Goal: Information Seeking & Learning: Learn about a topic

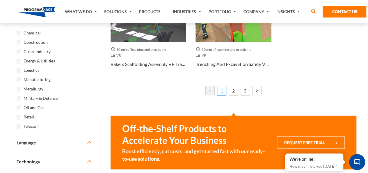
scroll to position [553, 0]
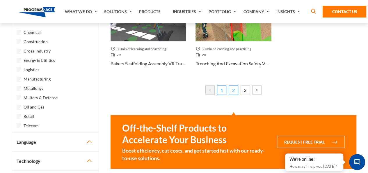
click at [233, 92] on link "2" at bounding box center [233, 89] width 9 height 9
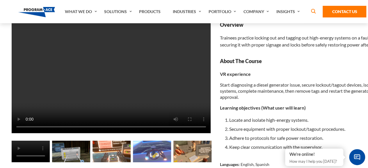
scroll to position [58, 0]
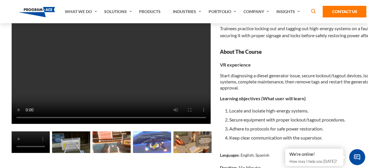
click at [67, 146] on img at bounding box center [71, 143] width 38 height 22
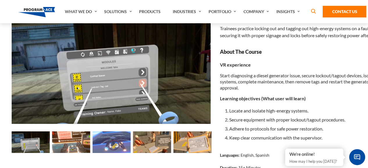
click at [102, 146] on img at bounding box center [112, 143] width 38 height 22
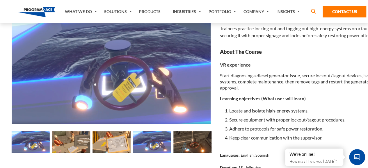
click at [148, 143] on img at bounding box center [152, 143] width 38 height 22
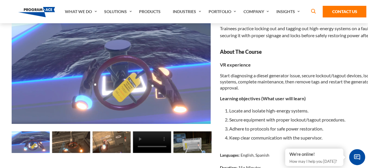
click at [81, 139] on img at bounding box center [71, 143] width 38 height 22
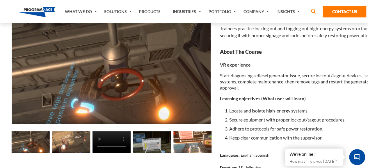
click at [145, 145] on img at bounding box center [152, 143] width 38 height 22
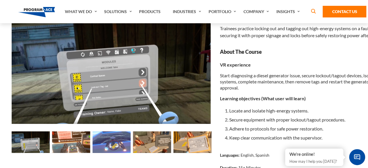
click at [36, 141] on img at bounding box center [31, 143] width 38 height 22
click at [160, 135] on img at bounding box center [152, 143] width 38 height 22
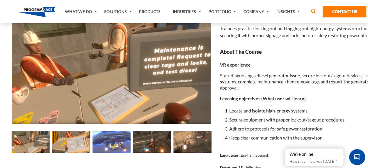
click at [159, 142] on img at bounding box center [152, 143] width 38 height 22
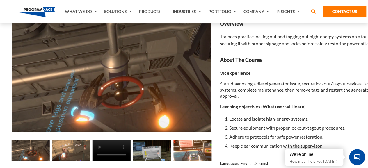
scroll to position [0, 0]
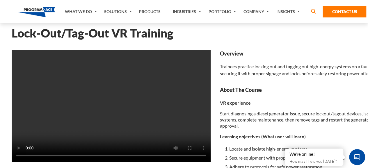
scroll to position [29, 0]
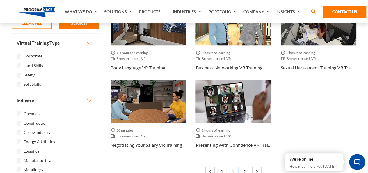
scroll to position [495, 0]
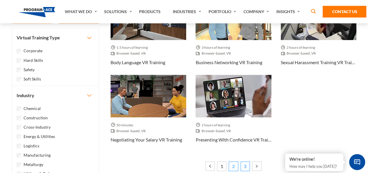
click at [248, 165] on link "3" at bounding box center [245, 165] width 9 height 9
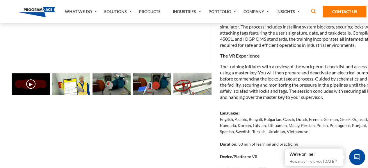
scroll to position [146, 0]
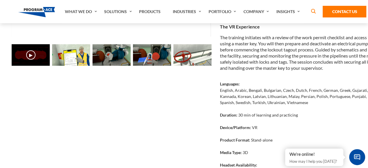
click at [202, 55] on img at bounding box center [193, 55] width 38 height 22
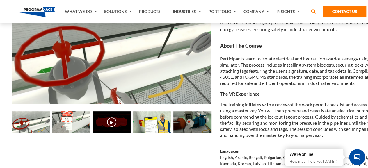
scroll to position [58, 0]
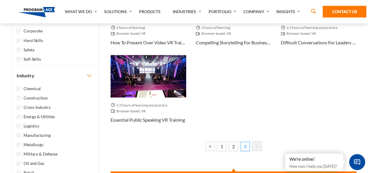
scroll to position [524, 0]
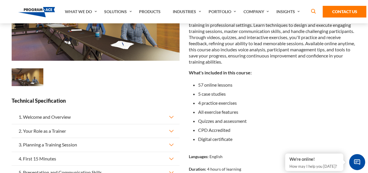
scroll to position [116, 0]
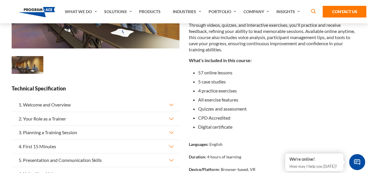
click at [62, 102] on button "1. Welcome and Overview" at bounding box center [96, 104] width 168 height 13
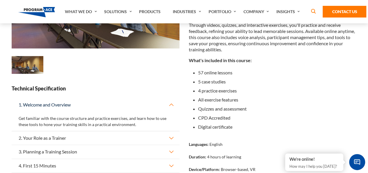
click at [62, 102] on button "1. Welcome and Overview" at bounding box center [96, 104] width 168 height 13
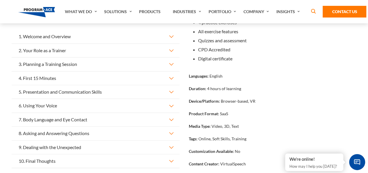
scroll to position [204, 0]
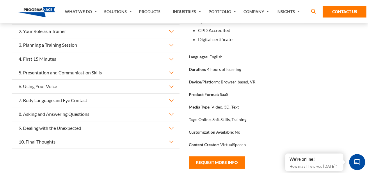
click at [49, 89] on button "6. Using Your Voice" at bounding box center [96, 85] width 168 height 13
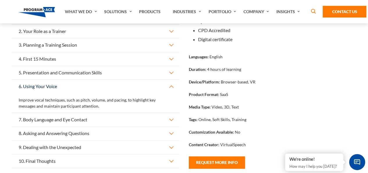
click at [49, 89] on button "6. Using Your Voice" at bounding box center [96, 85] width 168 height 13
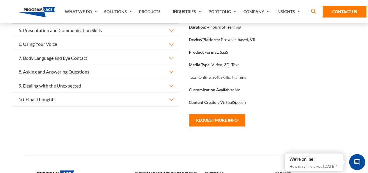
scroll to position [262, 0]
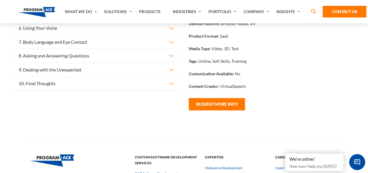
click at [165, 85] on button "10. Final Thoughts" at bounding box center [96, 83] width 168 height 13
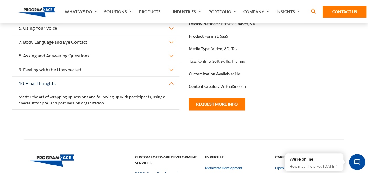
click at [165, 85] on button "10. Final Thoughts" at bounding box center [96, 83] width 168 height 13
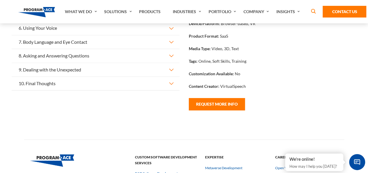
click at [76, 71] on button "9. Dealing with the Unexpected" at bounding box center [96, 69] width 168 height 13
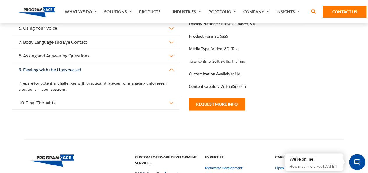
click at [76, 71] on button "9. Dealing with the Unexpected" at bounding box center [96, 69] width 168 height 13
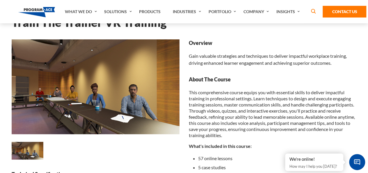
scroll to position [0, 0]
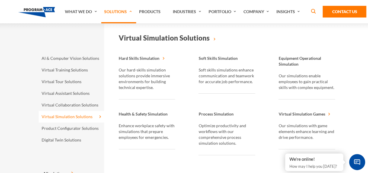
click at [213, 114] on span "Process Simulation" at bounding box center [216, 113] width 35 height 5
click at [63, 116] on link "Virtual Simulation Solutions" at bounding box center [72, 117] width 66 height 12
